Goal: Information Seeking & Learning: Learn about a topic

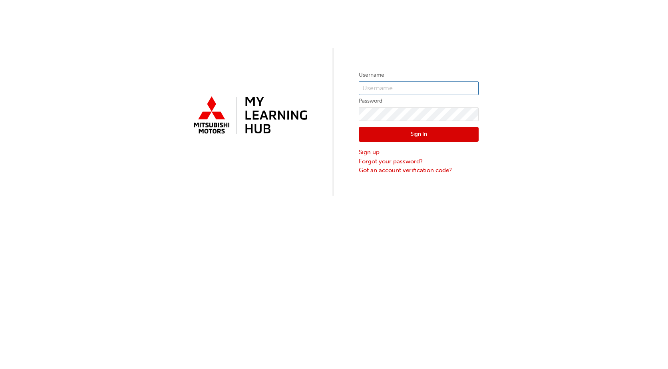
type input "[PERSON_NAME][EMAIL_ADDRESS][PERSON_NAME][DOMAIN_NAME]"
click at [401, 132] on button "Sign In" at bounding box center [419, 134] width 120 height 15
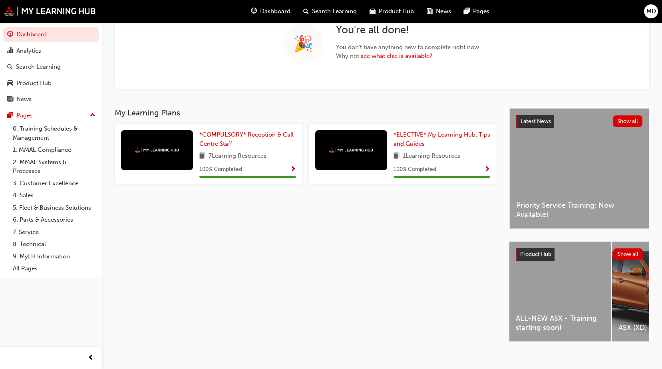
scroll to position [80, 0]
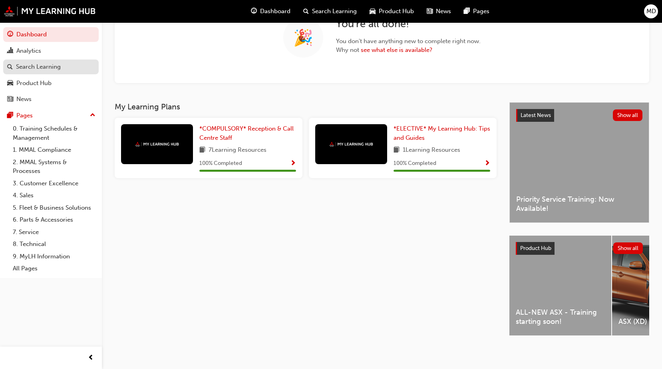
click at [46, 63] on div "Search Learning" at bounding box center [38, 66] width 45 height 9
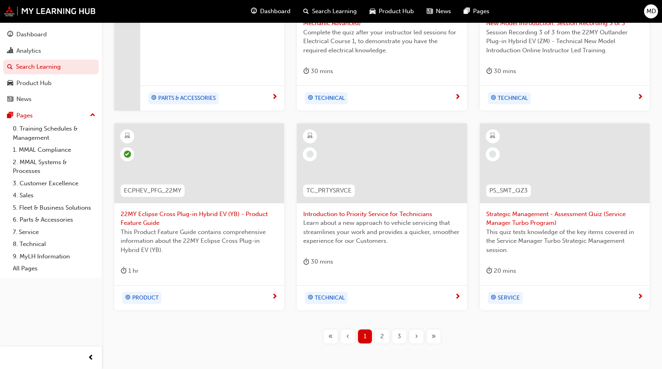
scroll to position [300, 0]
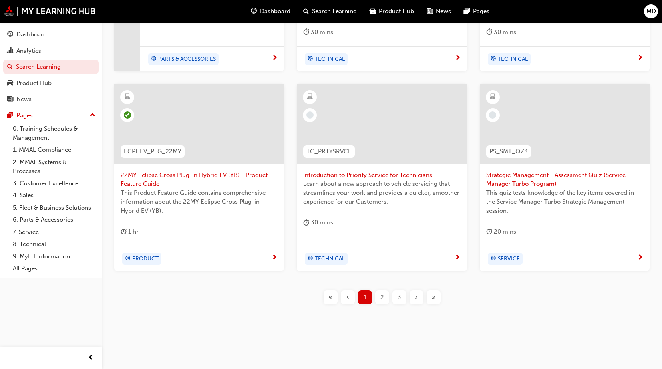
click at [379, 298] on div "2" at bounding box center [382, 297] width 14 height 14
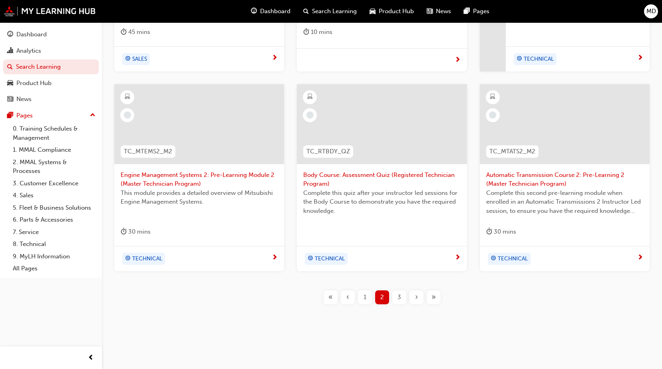
click at [399, 296] on span "3" at bounding box center [399, 297] width 4 height 9
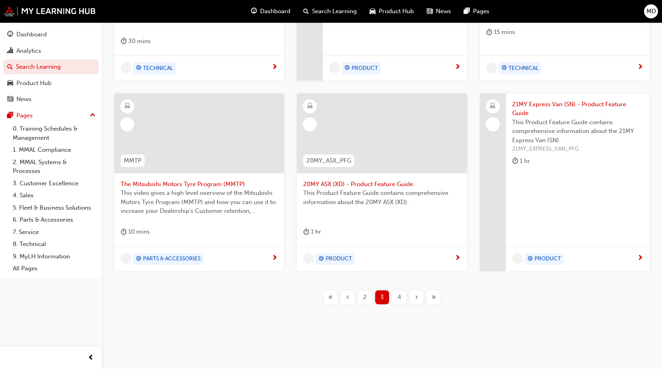
scroll to position [291, 0]
click at [650, 11] on span "MD" at bounding box center [651, 11] width 10 height 9
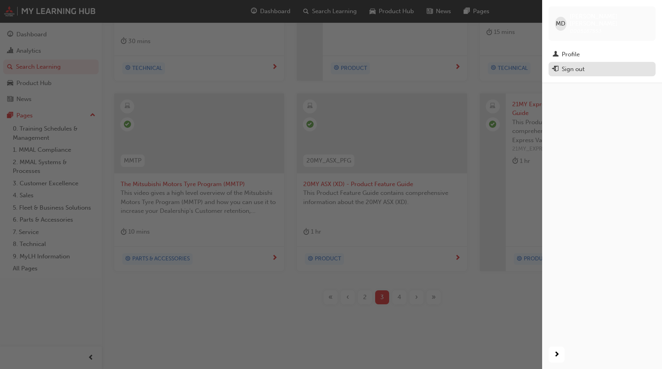
click at [569, 65] on div "Sign out" at bounding box center [572, 69] width 23 height 9
